Goal: Navigation & Orientation: Understand site structure

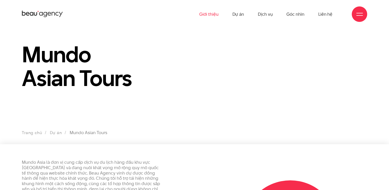
click at [211, 14] on link "Giới thiệu" at bounding box center [208, 14] width 19 height 28
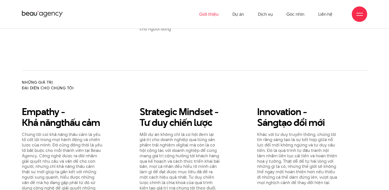
scroll to position [97, 0]
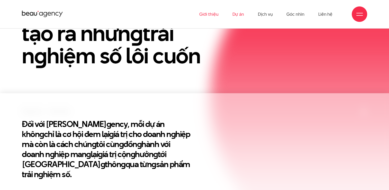
click at [240, 14] on link "Dự án" at bounding box center [238, 14] width 12 height 28
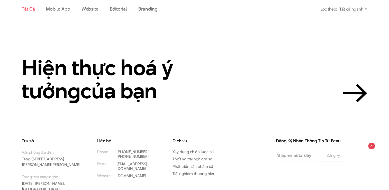
scroll to position [1173, 0]
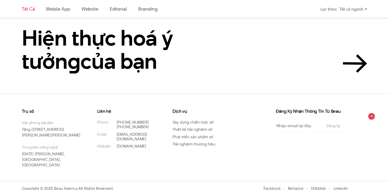
drag, startPoint x: 386, startPoint y: 164, endPoint x: 393, endPoint y: 123, distance: 41.8
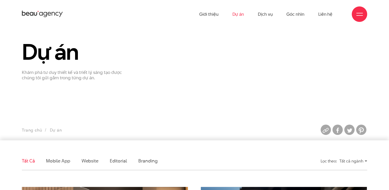
scroll to position [0, 0]
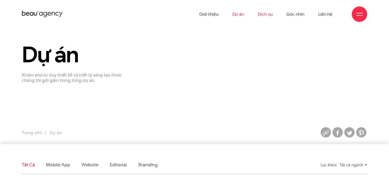
click at [267, 13] on link "Dịch vụ" at bounding box center [265, 14] width 15 height 28
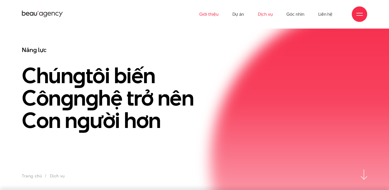
click at [207, 15] on link "Giới thiệu" at bounding box center [208, 14] width 19 height 28
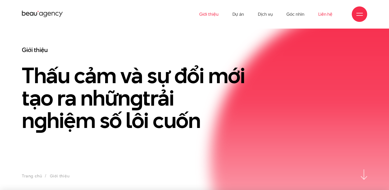
click at [325, 13] on link "Liên hệ" at bounding box center [325, 14] width 14 height 28
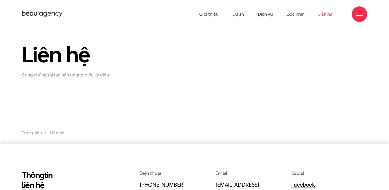
click at [358, 137] on div "Trang chủ Liên hệ" at bounding box center [194, 134] width 389 height 10
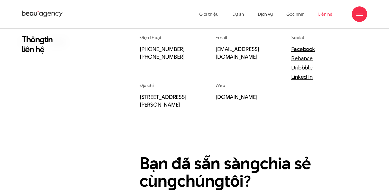
scroll to position [135, 0]
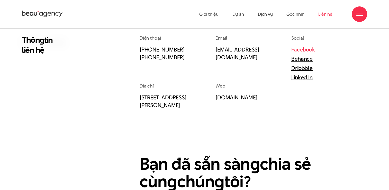
click at [302, 50] on link "Facebook" at bounding box center [303, 49] width 24 height 8
